Goal: Task Accomplishment & Management: Complete application form

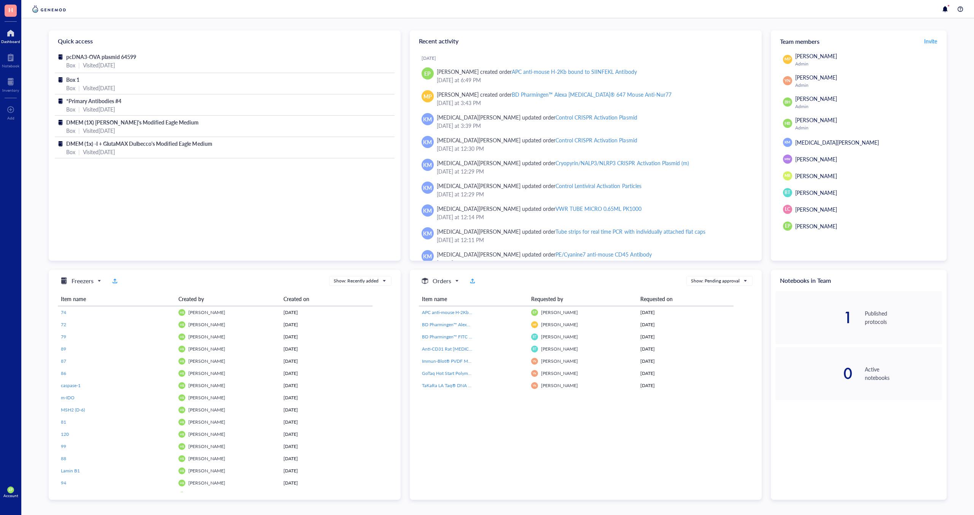
click at [8, 13] on span "H" at bounding box center [10, 10] width 5 height 10
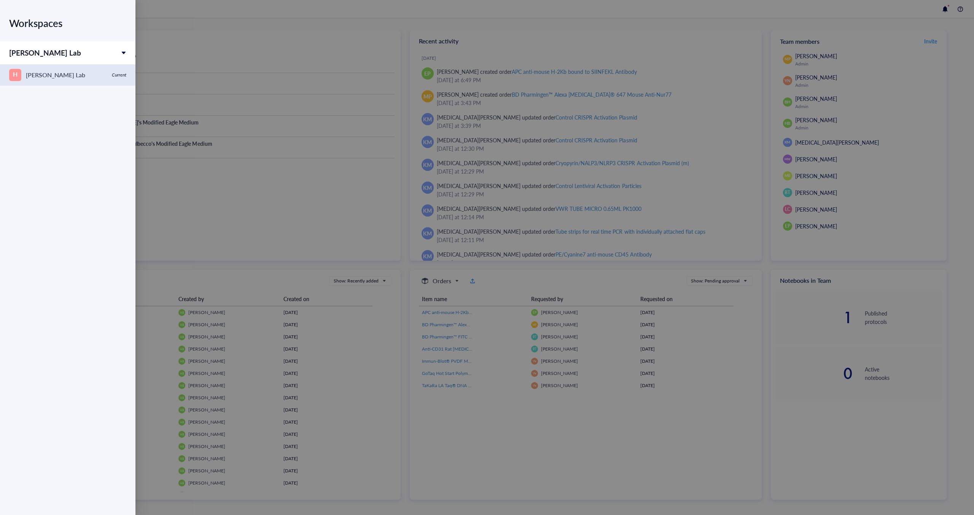
click at [33, 73] on div "Hanks Lab" at bounding box center [55, 75] width 59 height 11
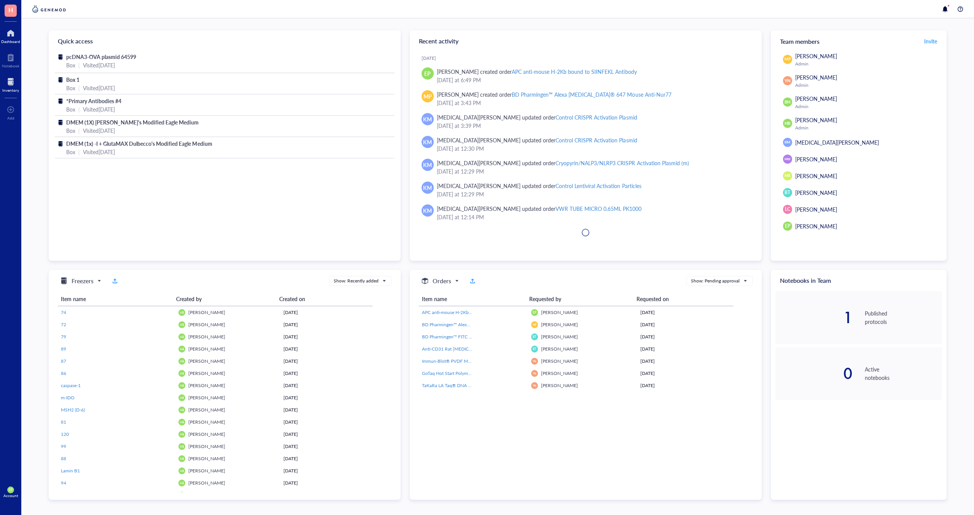
click at [12, 88] on div "Inventory" at bounding box center [10, 90] width 17 height 5
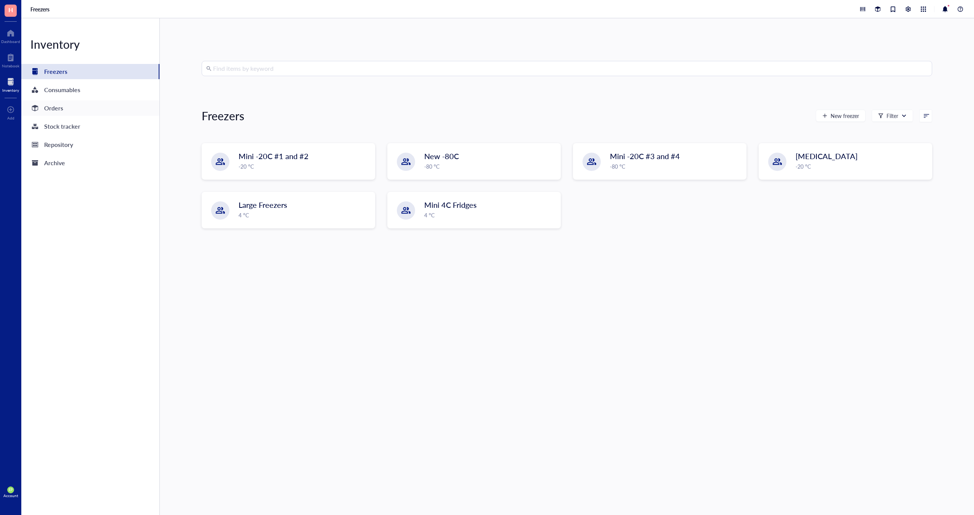
click at [61, 111] on div "Orders" at bounding box center [53, 108] width 19 height 11
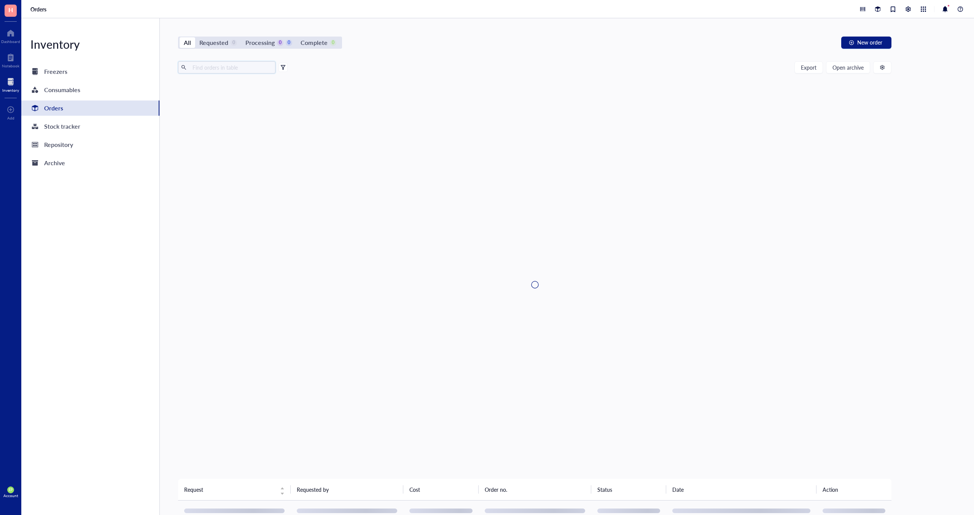
click at [228, 66] on input "text" at bounding box center [230, 67] width 83 height 11
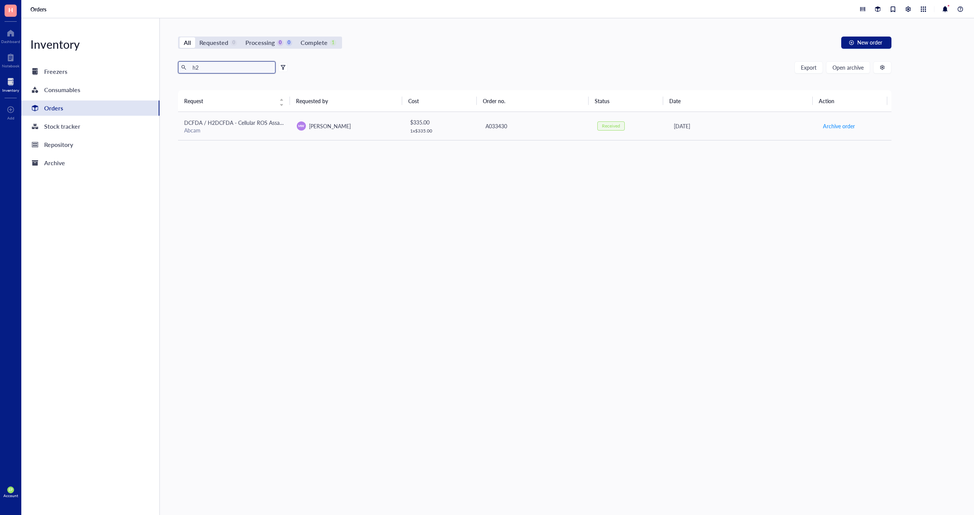
click at [207, 68] on input "h2" at bounding box center [230, 67] width 83 height 11
click at [206, 65] on input "mhc" at bounding box center [230, 67] width 83 height 11
click at [207, 67] on input "h2-" at bounding box center [230, 67] width 83 height 11
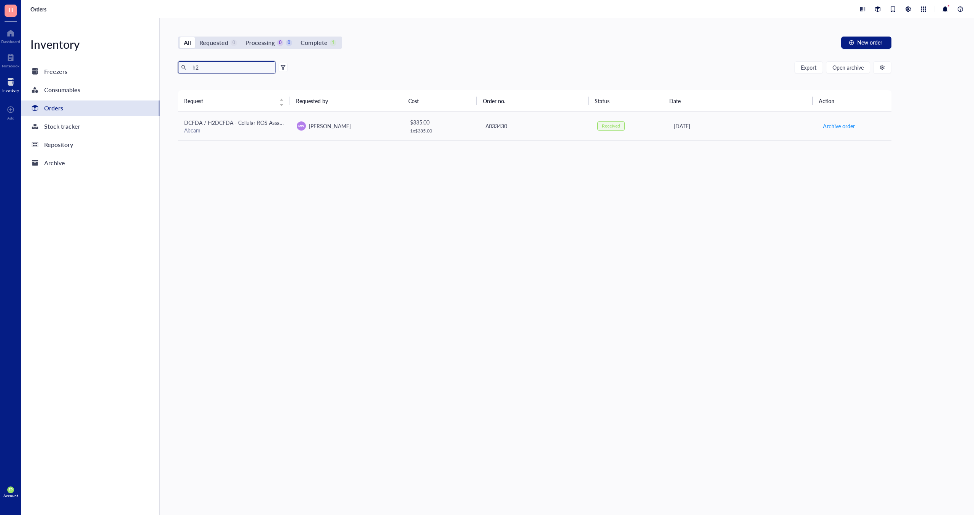
click at [207, 67] on input "h2-" at bounding box center [230, 67] width 83 height 11
drag, startPoint x: 207, startPoint y: 67, endPoint x: 197, endPoint y: 68, distance: 10.3
click at [197, 68] on input "h2-" at bounding box center [230, 67] width 83 height 11
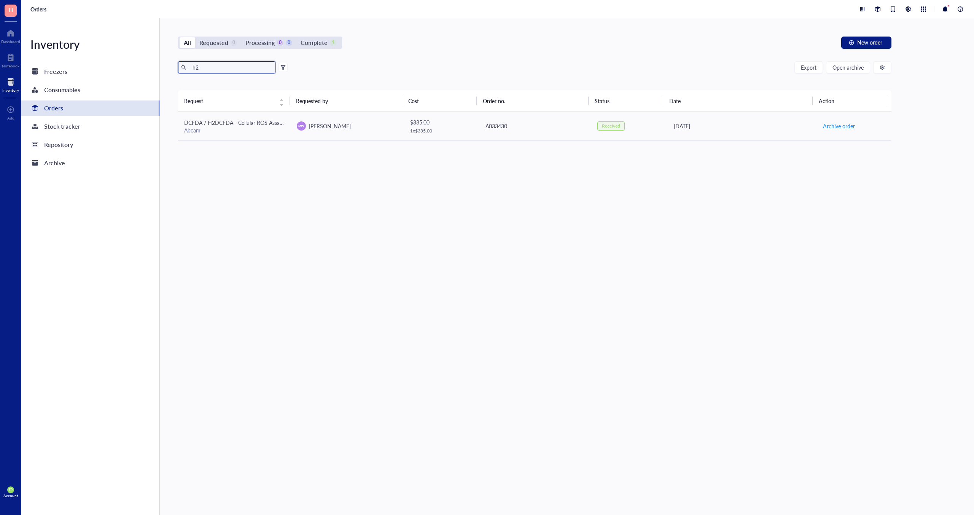
paste input "116507"
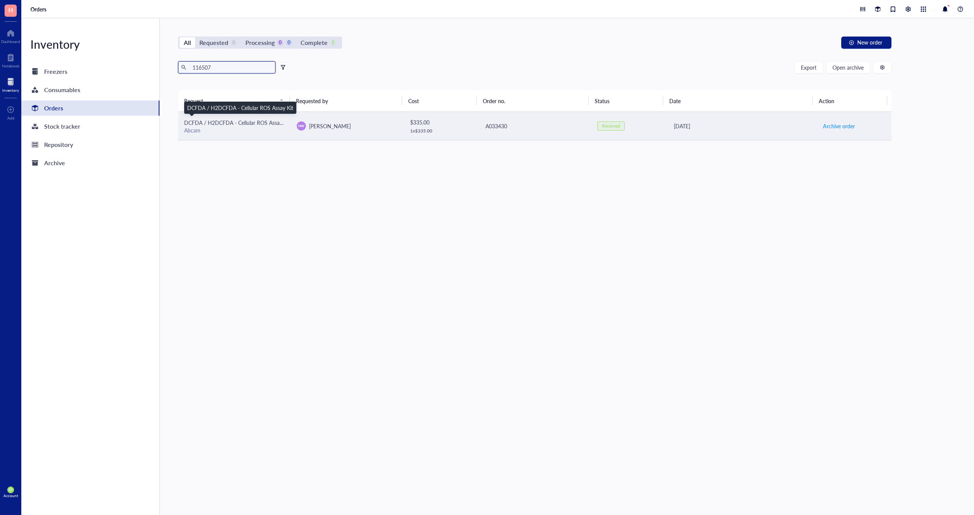
type input "116507"
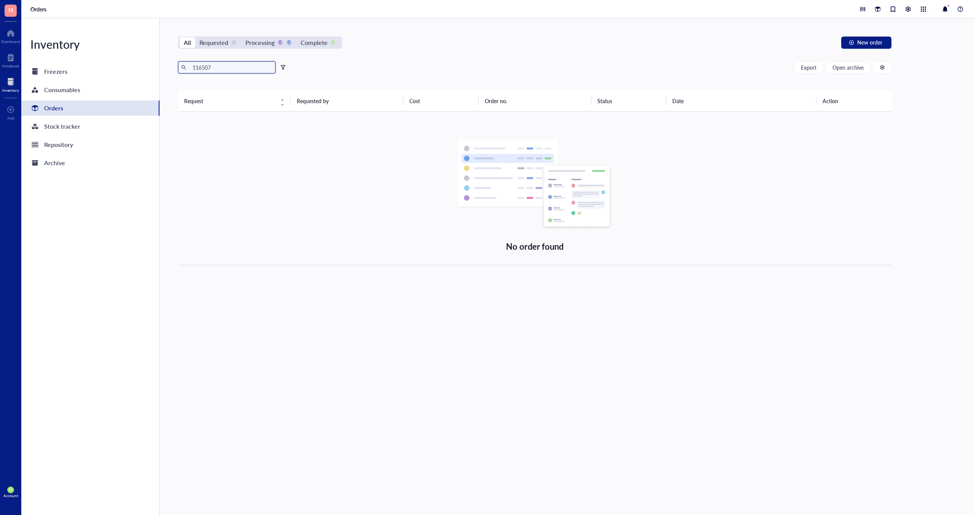
click at [213, 64] on input "116507" at bounding box center [230, 67] width 83 height 11
click at [35, 91] on div at bounding box center [35, 90] width 12 height 12
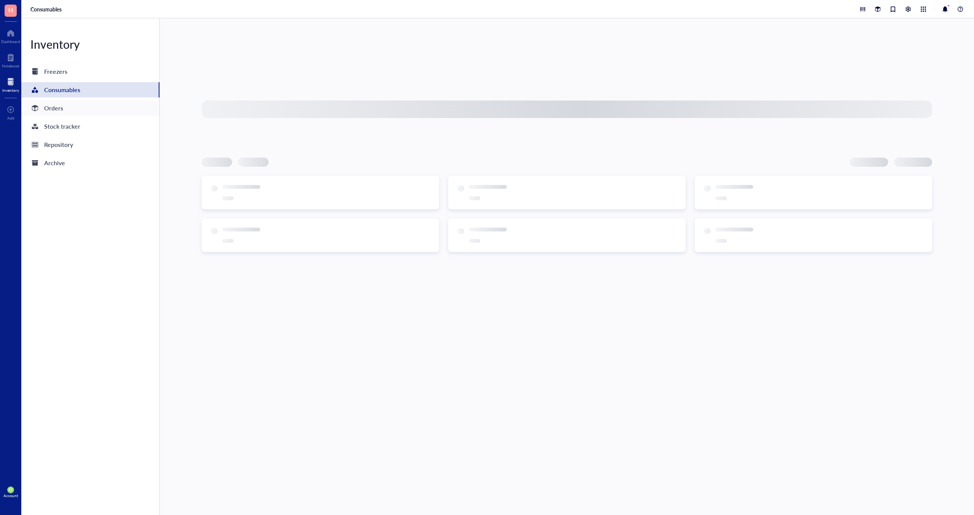
click at [55, 109] on div "Orders" at bounding box center [53, 108] width 19 height 11
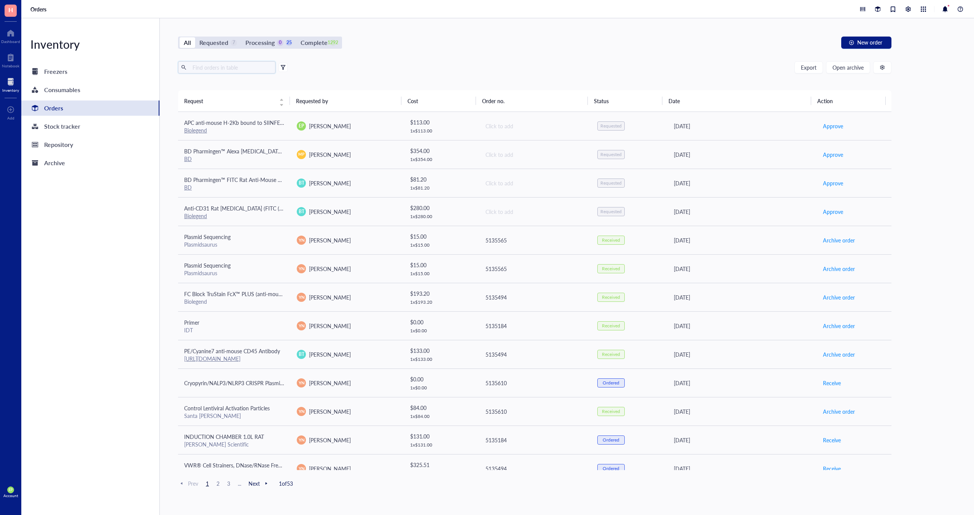
click at [203, 69] on input "text" at bounding box center [230, 67] width 83 height 11
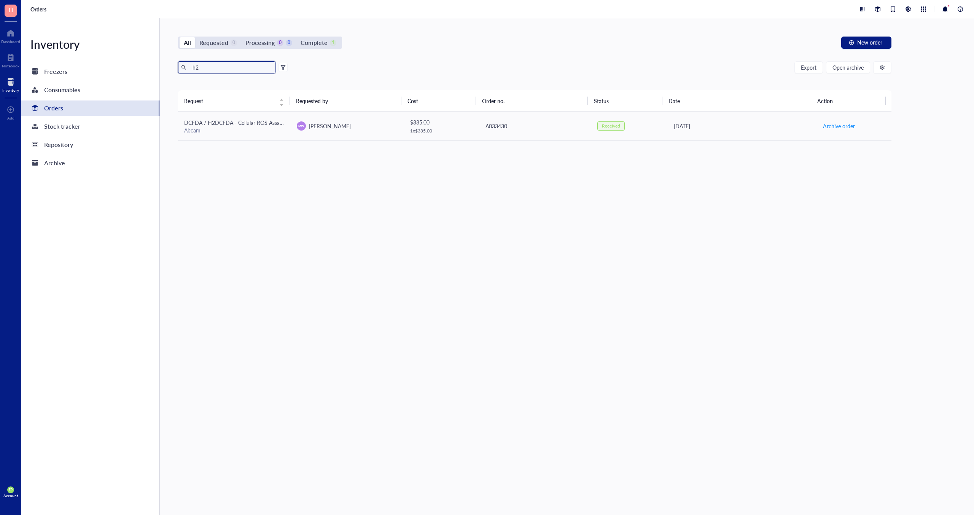
type input "h"
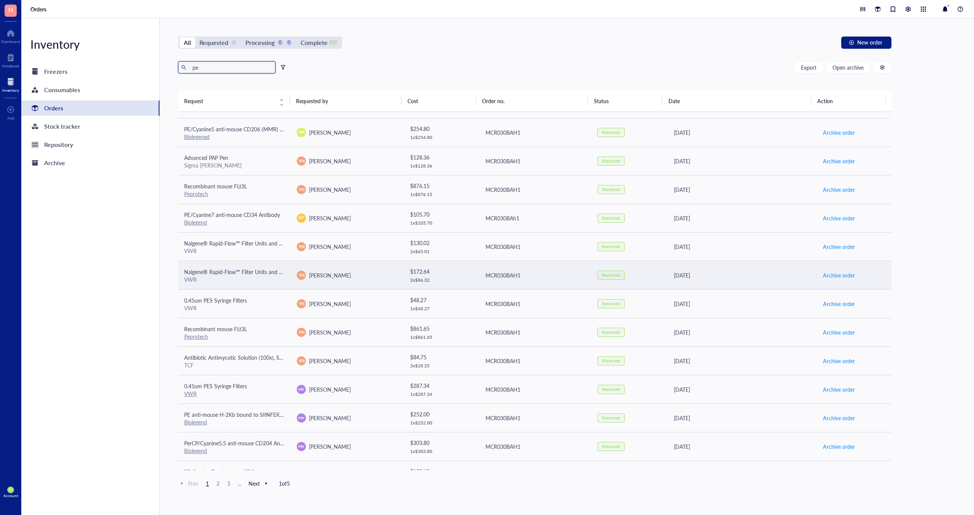
scroll to position [355, 0]
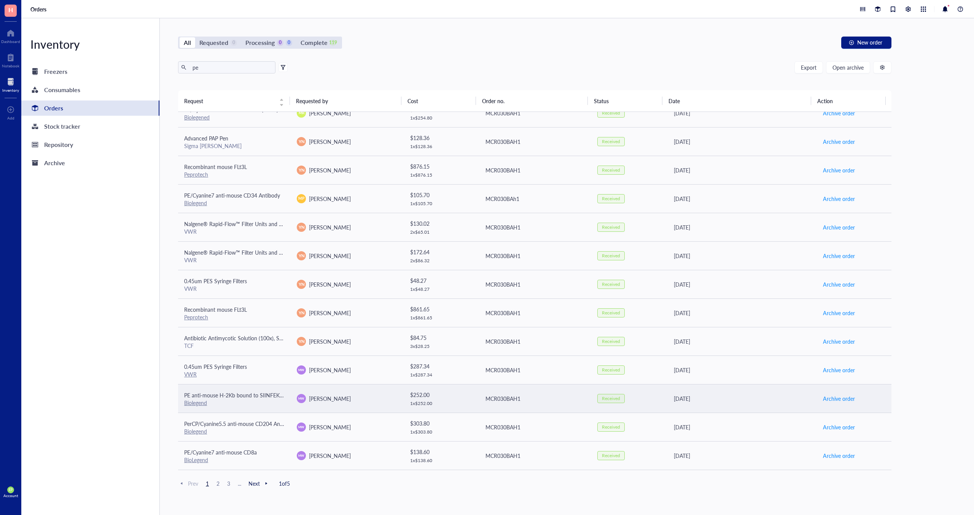
click at [229, 398] on span "PE anti-mouse H-2Kb bound to SIINFEKL Antibody" at bounding box center [244, 395] width 121 height 8
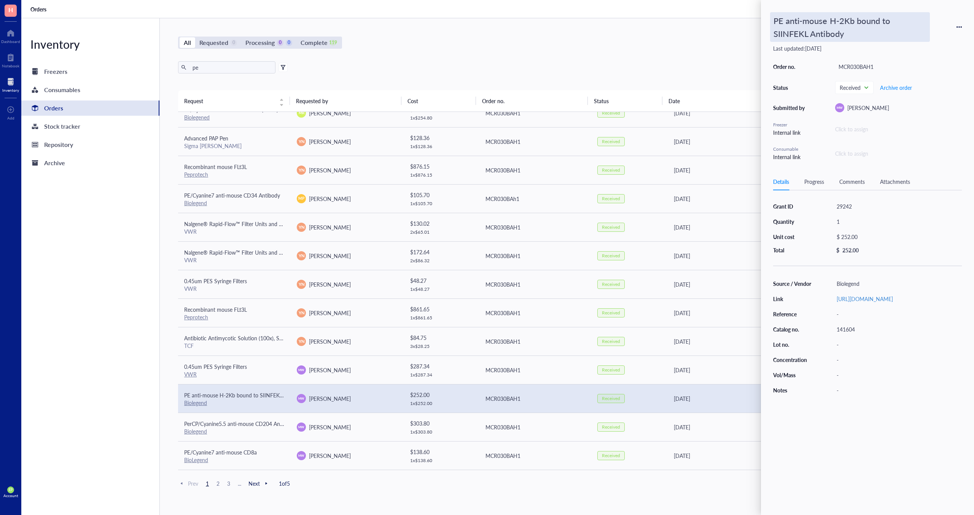
click at [835, 28] on div "PE anti-mouse H-2Kb bound to SIINFEKL Antibody" at bounding box center [850, 27] width 160 height 30
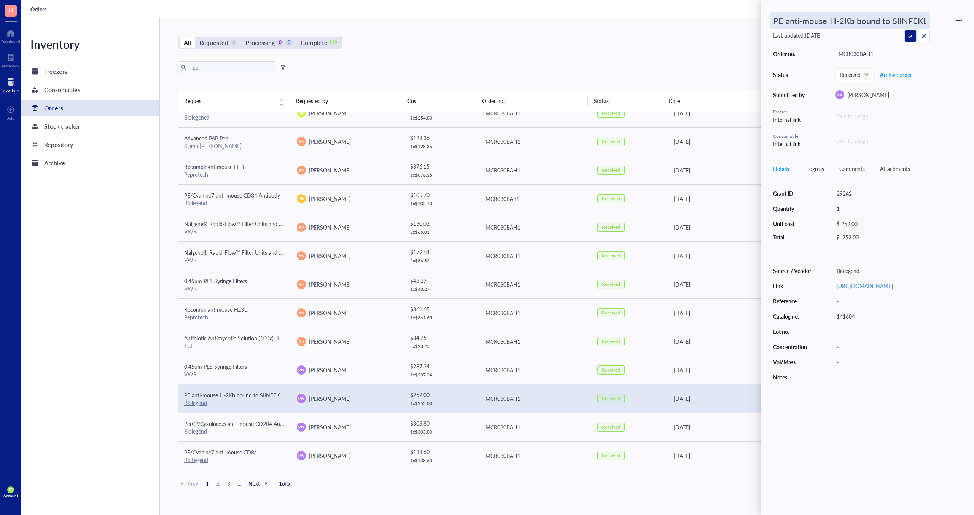
scroll to position [0, 36]
drag, startPoint x: 818, startPoint y: 19, endPoint x: 795, endPoint y: 19, distance: 23.2
click at [795, 19] on input "PE anti-mouse H-2Kb bound to SIINFEKL Antibody" at bounding box center [849, 21] width 159 height 16
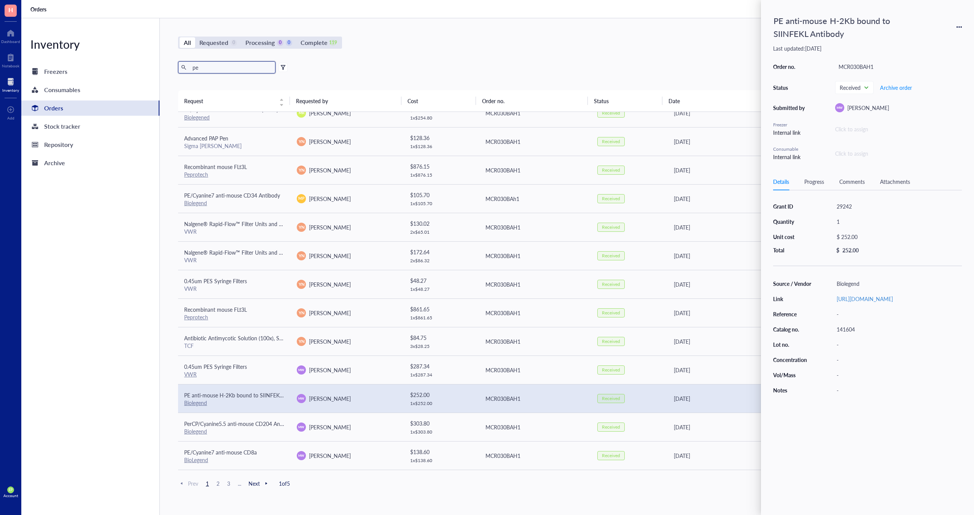
click at [222, 70] on input "pe" at bounding box center [230, 67] width 83 height 11
paste input "H-2Kb"
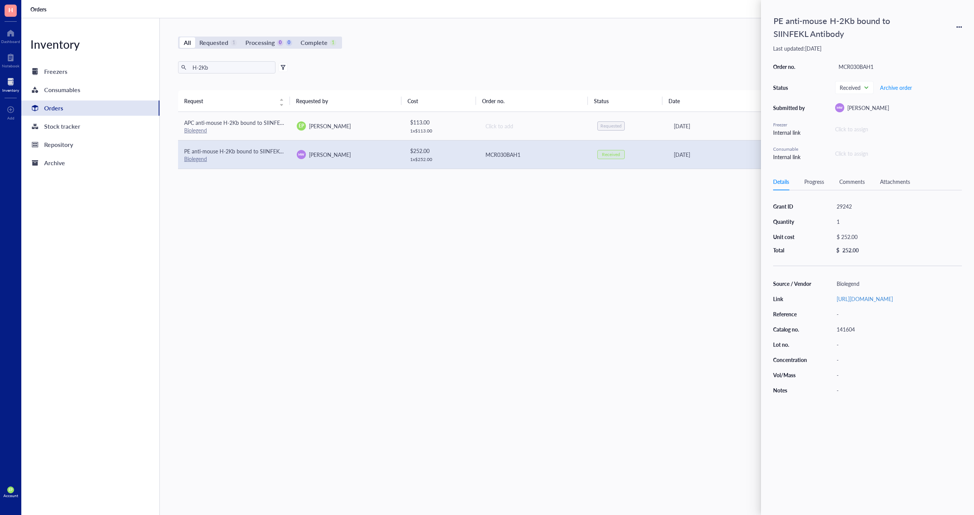
click at [259, 158] on div "Biolegend" at bounding box center [234, 158] width 100 height 7
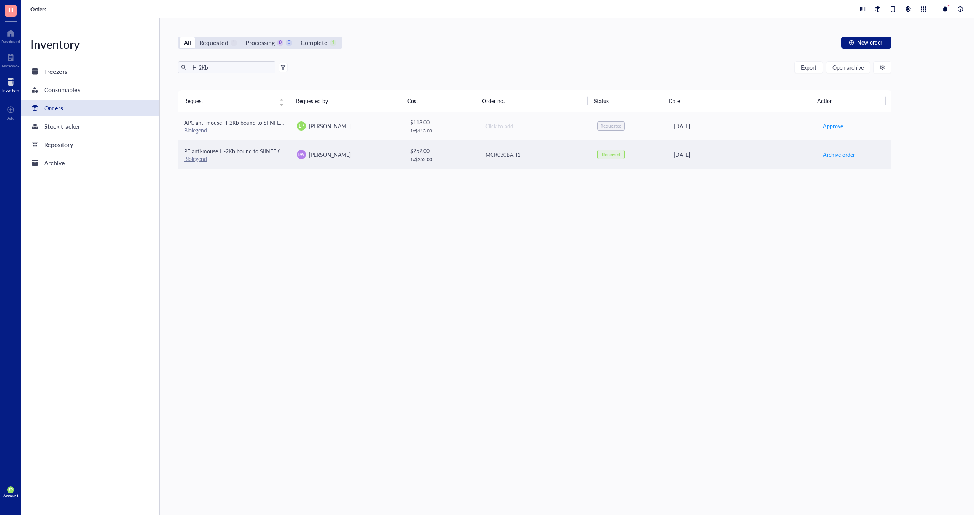
click at [226, 156] on div "Biolegend" at bounding box center [234, 158] width 100 height 7
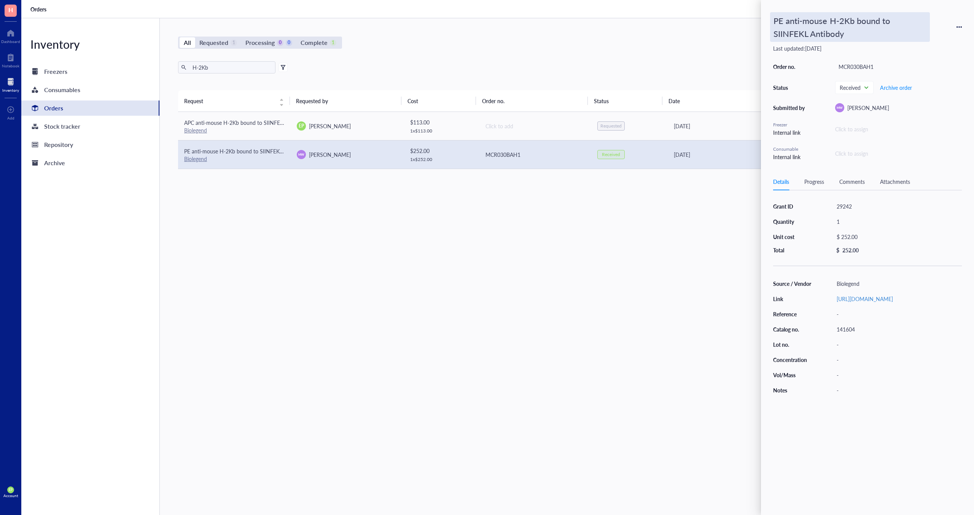
click at [816, 27] on div "PE anti-mouse H-2Kb bound to SIINFEKL Antibody" at bounding box center [850, 27] width 160 height 30
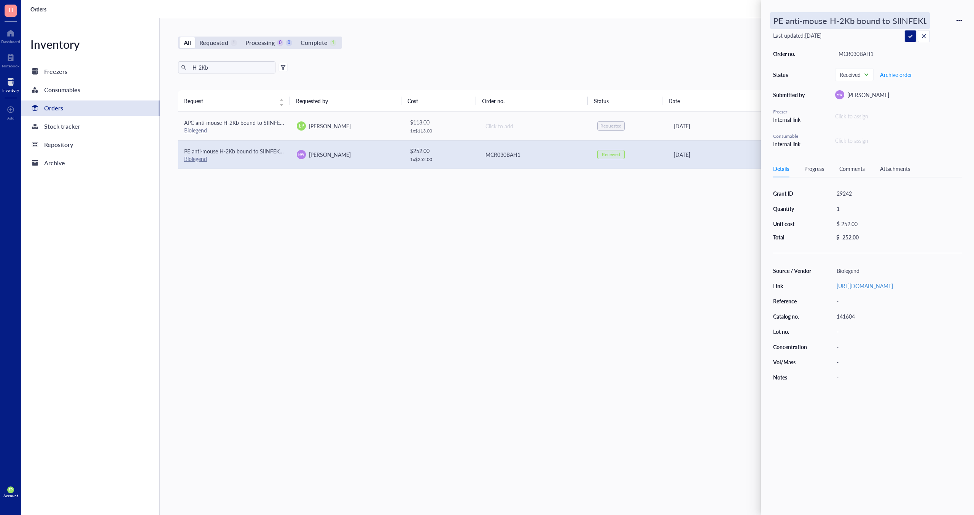
scroll to position [0, 36]
click at [803, 21] on input "PE anti-mouse H-2Kb bound to SIINFEKL Antibody" at bounding box center [849, 21] width 159 height 16
click at [210, 69] on input "H-2Kb" at bounding box center [230, 67] width 83 height 11
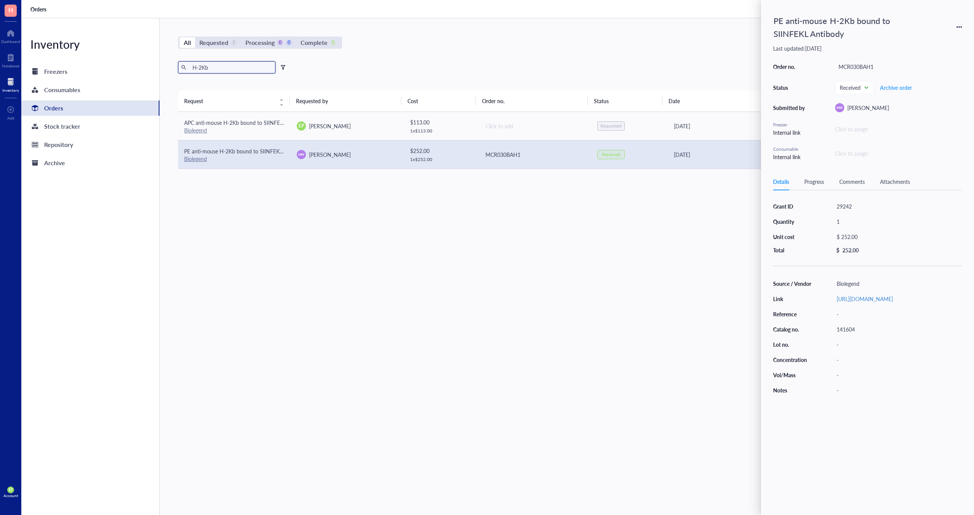
click at [210, 69] on input "H-2Kb" at bounding box center [230, 67] width 83 height 11
click at [209, 69] on input "H-2Kb" at bounding box center [230, 67] width 83 height 11
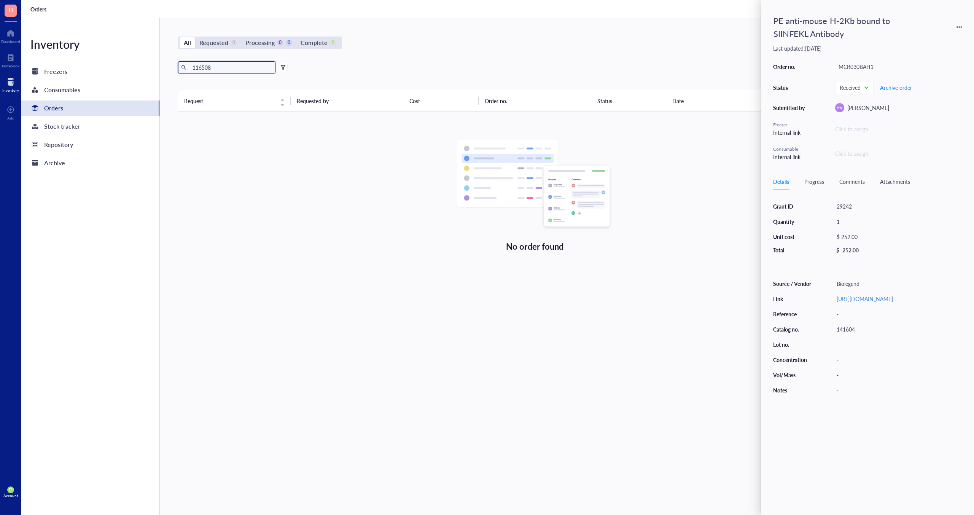
type input "116508"
click at [266, 81] on div "116508 Export Open archive Requester Requested on Source / Vendor Last updated" at bounding box center [534, 75] width 713 height 29
click at [76, 105] on div "Orders" at bounding box center [90, 107] width 138 height 15
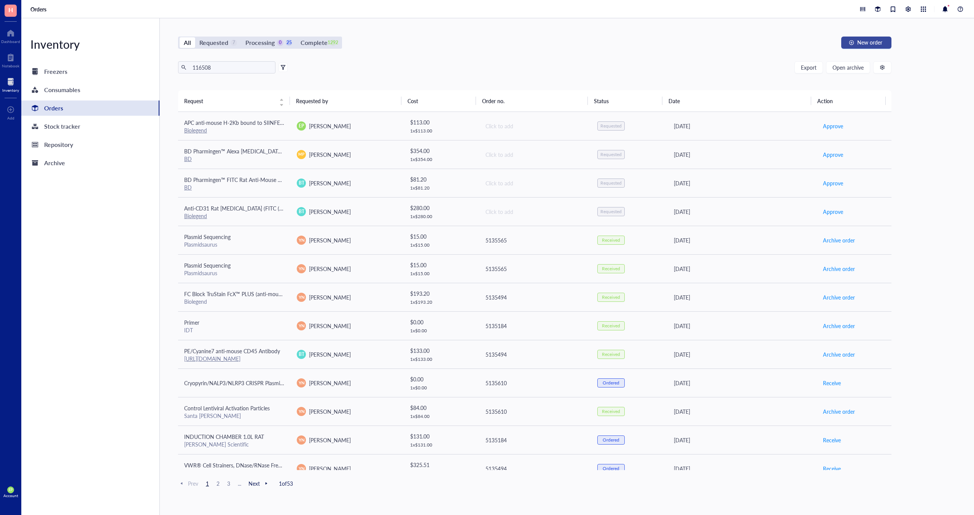
click at [876, 41] on span "New order" at bounding box center [869, 42] width 25 height 6
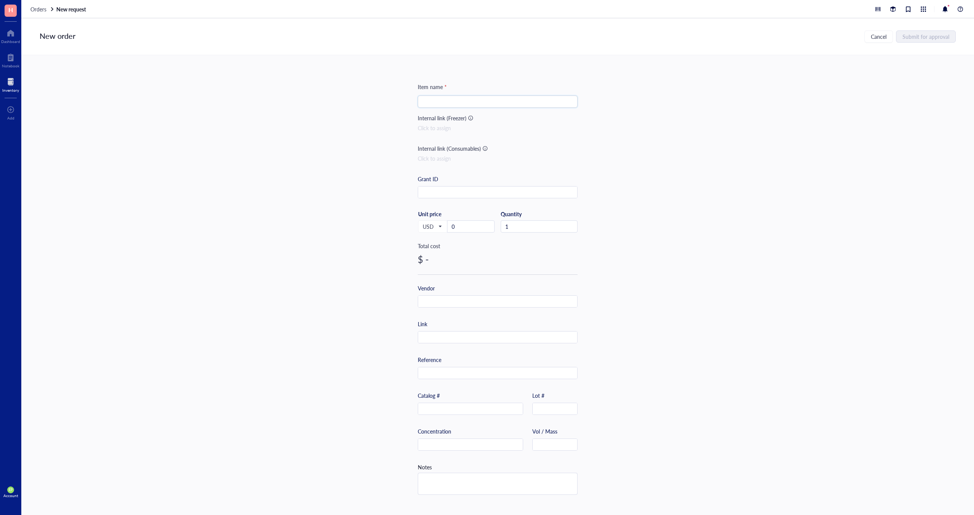
paste input "FITC anti-mouse H-2K b Antibody"
type input "FITC anti-mouse H-2K b Antibody"
paste input "116506"
type input "116506"
click at [448, 339] on input "text" at bounding box center [497, 337] width 159 height 12
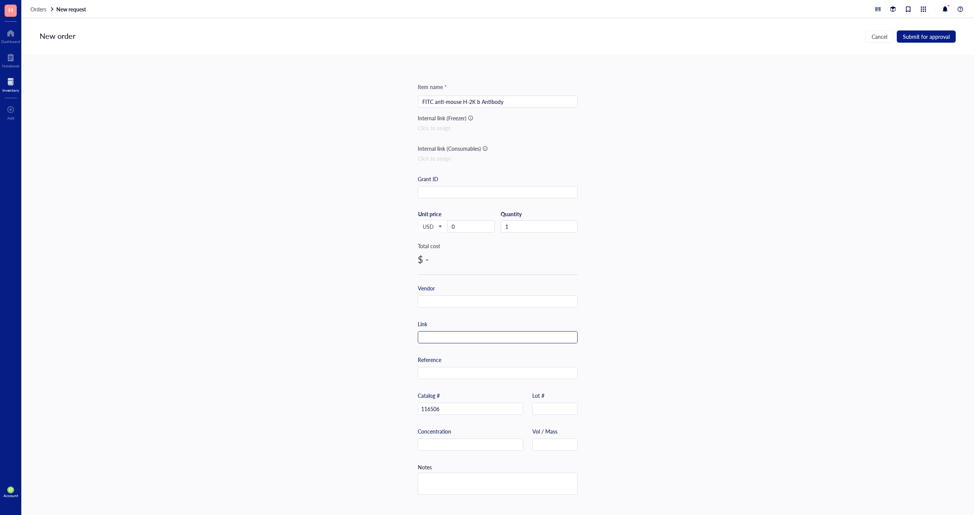
paste input "[URL][DOMAIN_NAME]"
type input "[URL][DOMAIN_NAME]"
click at [465, 224] on input "0" at bounding box center [470, 226] width 47 height 11
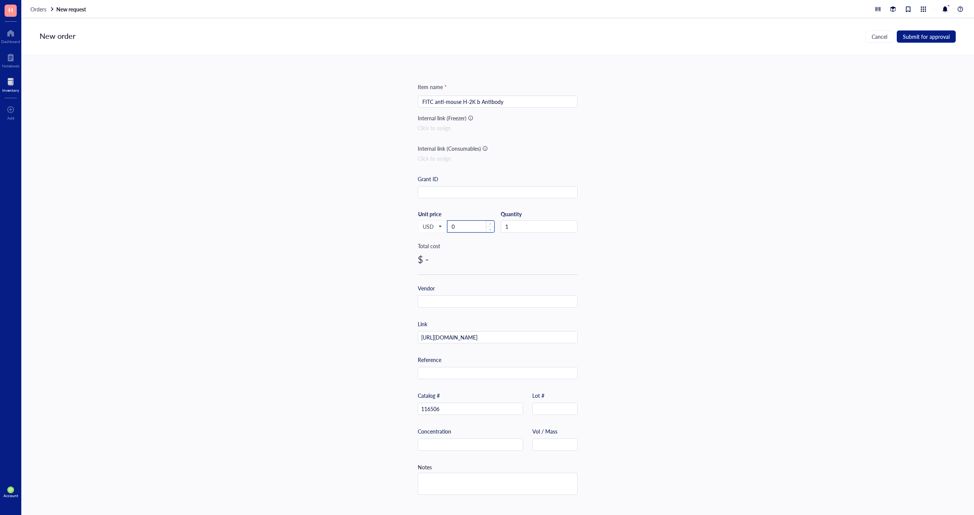
click at [465, 224] on input "0" at bounding box center [470, 226] width 47 height 11
type input "297"
click at [370, 223] on div "Item name * FITC anti-mouse H-2K b Antibody Internal link (Freezer) Click to as…" at bounding box center [497, 285] width 953 height 460
paste input "biolegend"
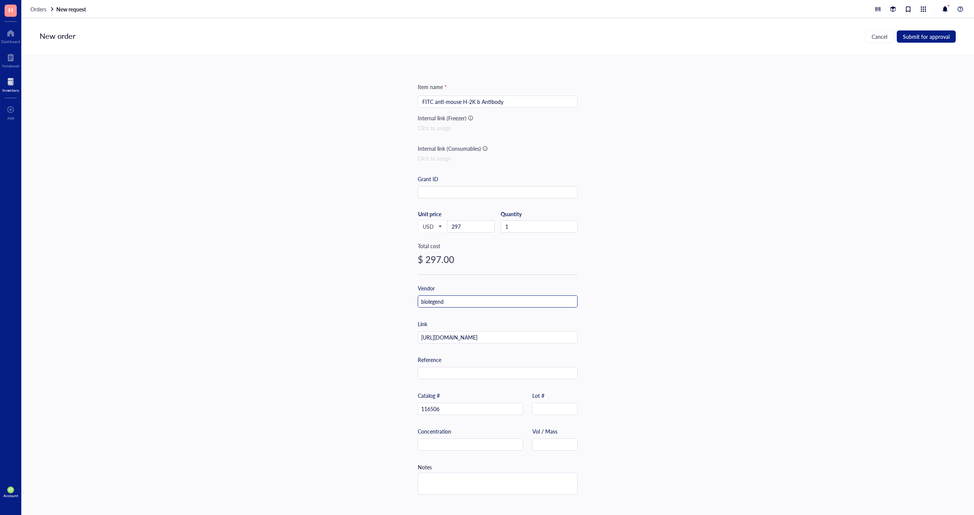
type input "biolegend"
click at [544, 447] on input "text" at bounding box center [555, 445] width 45 height 12
type input "500 ug"
click at [930, 38] on span "Submit for approval" at bounding box center [926, 36] width 47 height 6
